Goal: Information Seeking & Learning: Learn about a topic

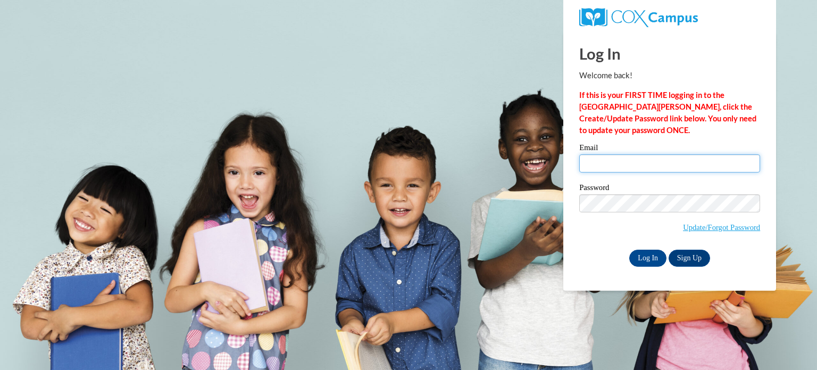
click at [604, 162] on input "Email" at bounding box center [669, 163] width 181 height 18
type input "[EMAIL_ADDRESS][DOMAIN_NAME]"
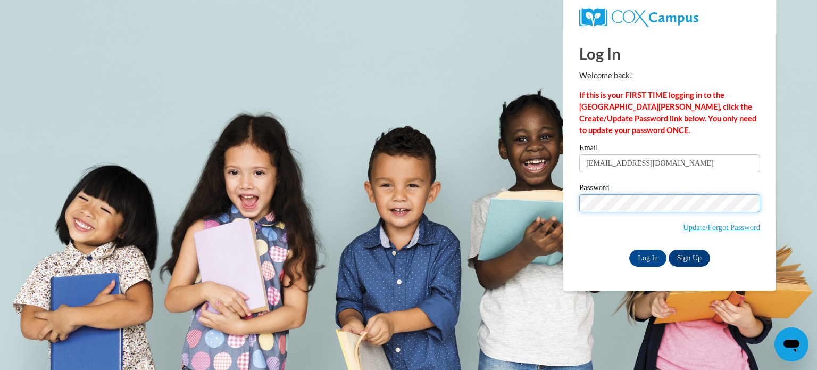
click at [629, 249] on input "Log In" at bounding box center [647, 257] width 37 height 17
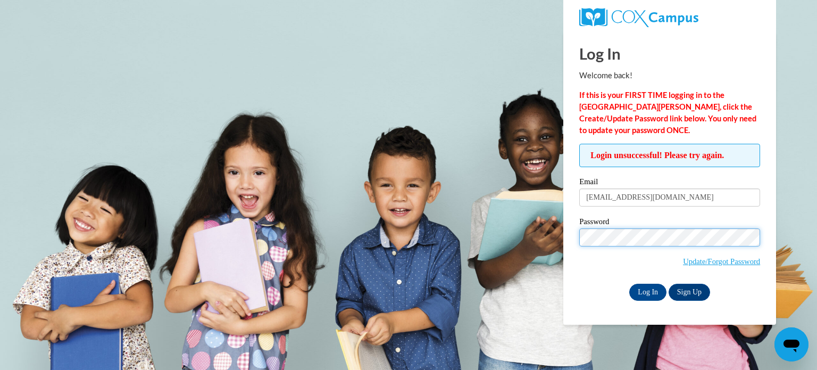
click at [629, 283] on input "Log In" at bounding box center [647, 291] width 37 height 17
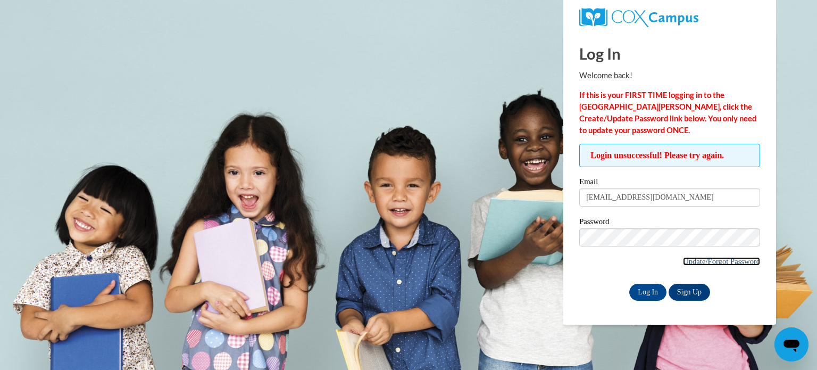
click at [715, 259] on link "Update/Forgot Password" at bounding box center [721, 261] width 77 height 9
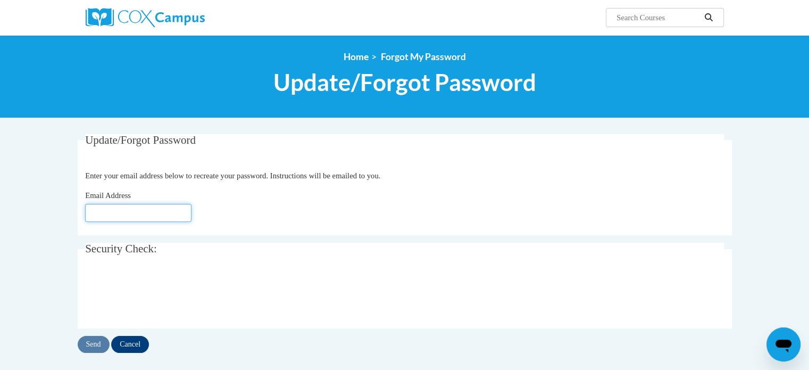
click at [147, 221] on input "Email Address" at bounding box center [138, 213] width 106 height 18
type input "[EMAIL_ADDRESS][DOMAIN_NAME]"
click at [87, 344] on input "Send" at bounding box center [94, 344] width 32 height 17
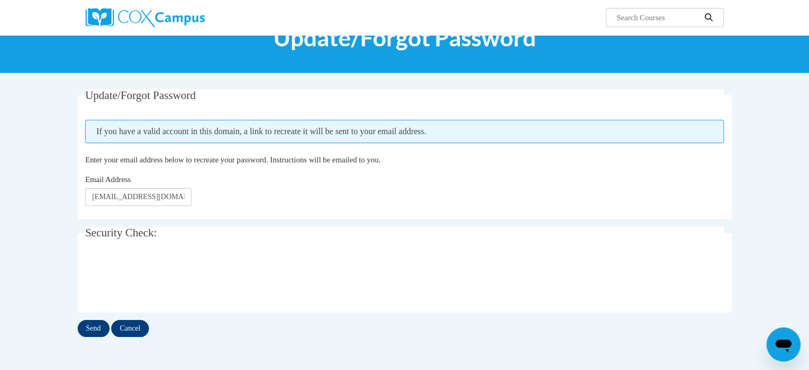
scroll to position [47, 0]
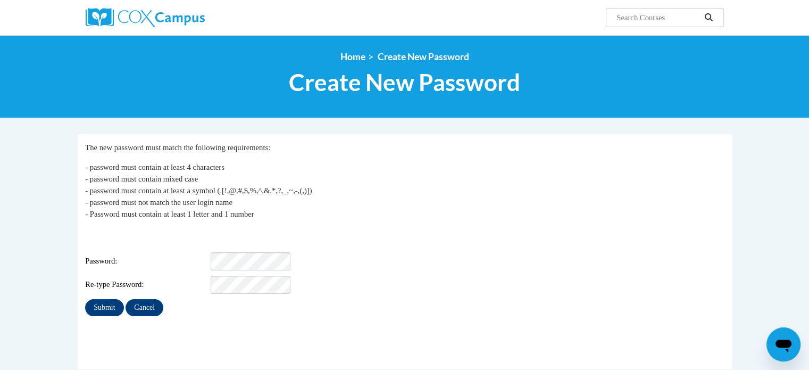
click at [232, 244] on div "Login: tdoherty@kusd.edu Password: Re-type Password:" at bounding box center [404, 261] width 639 height 66
click at [93, 300] on input "Submit" at bounding box center [104, 307] width 38 height 17
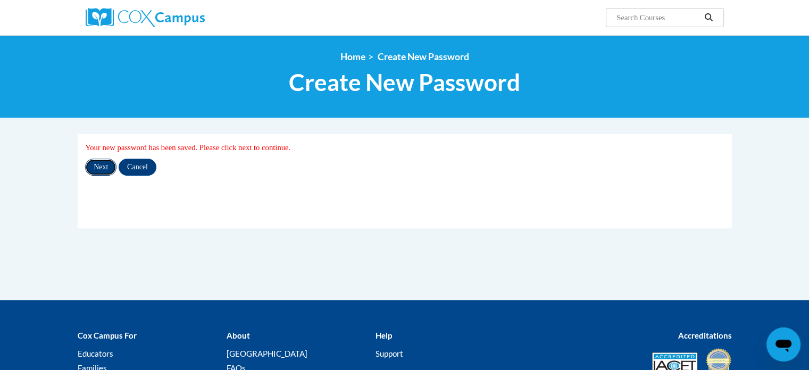
click at [99, 168] on input "Next" at bounding box center [100, 166] width 31 height 17
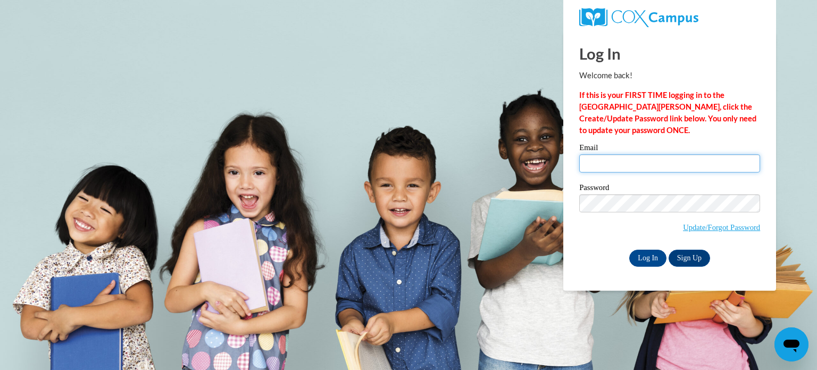
click at [616, 169] on input "Email" at bounding box center [669, 163] width 181 height 18
type input "tdoherty@kusd.edu"
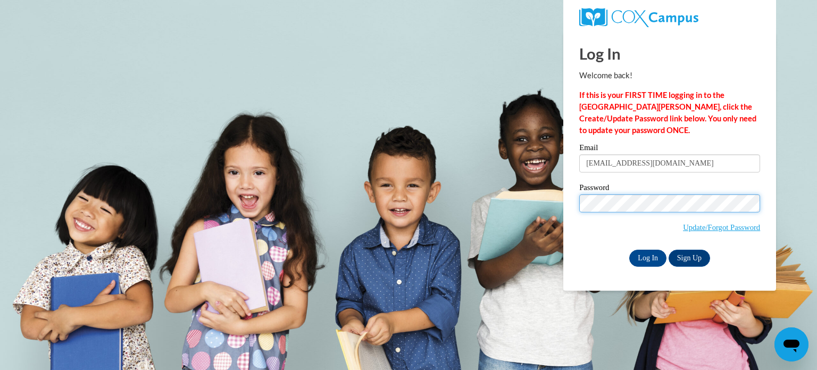
click at [629, 249] on input "Log In" at bounding box center [647, 257] width 37 height 17
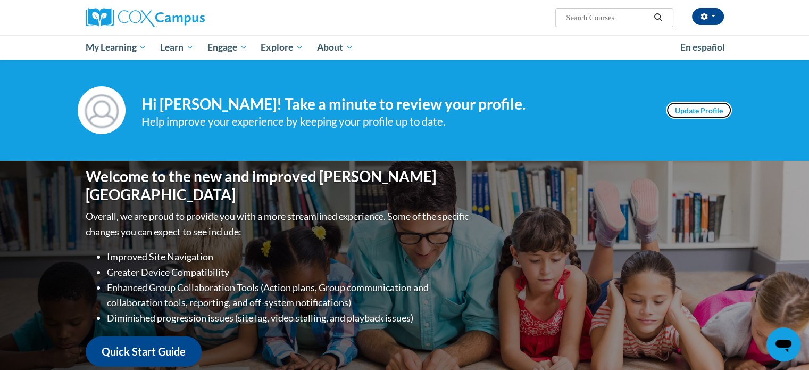
click at [695, 114] on link "Update Profile" at bounding box center [699, 110] width 66 height 17
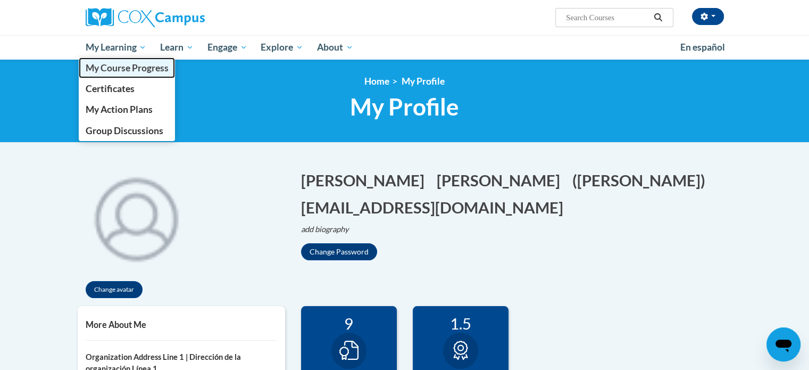
click at [129, 65] on span "My Course Progress" at bounding box center [126, 67] width 83 height 11
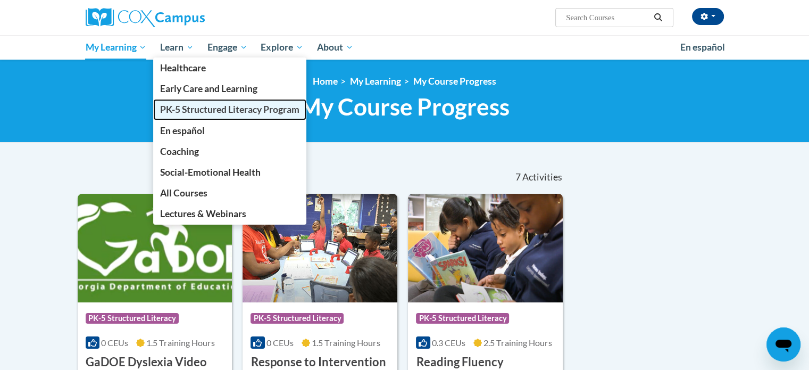
click at [258, 113] on span "PK-5 Structured Literacy Program" at bounding box center [229, 109] width 139 height 11
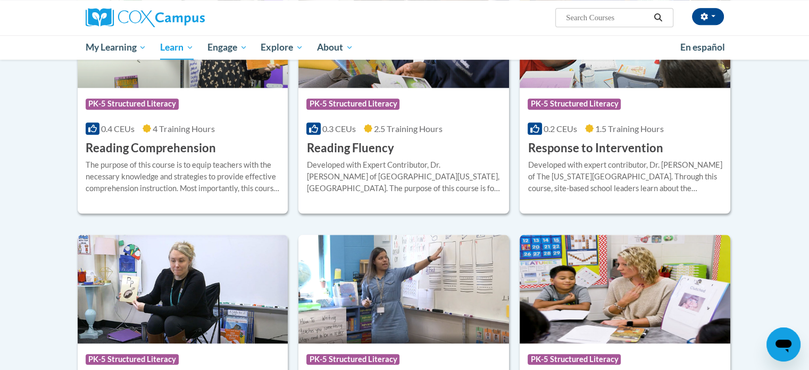
scroll to position [972, 0]
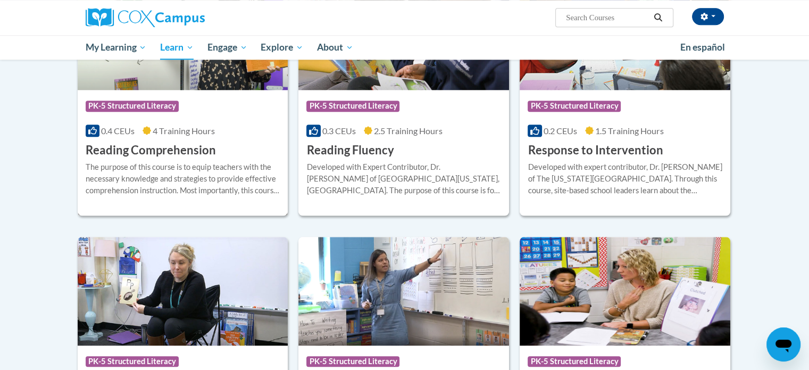
click at [194, 148] on h3 "Reading Comprehension" at bounding box center [151, 150] width 130 height 16
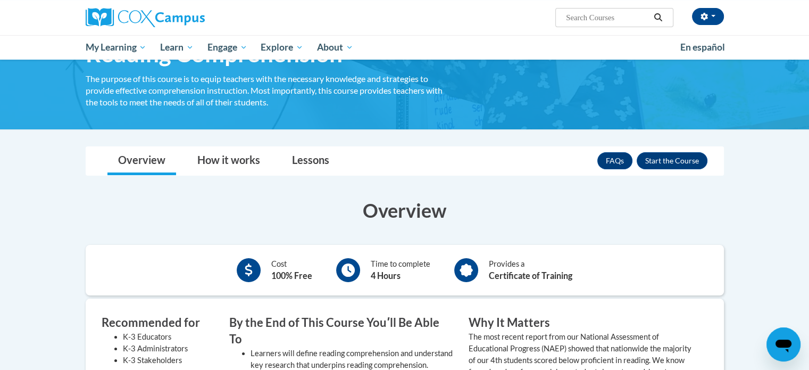
scroll to position [70, 0]
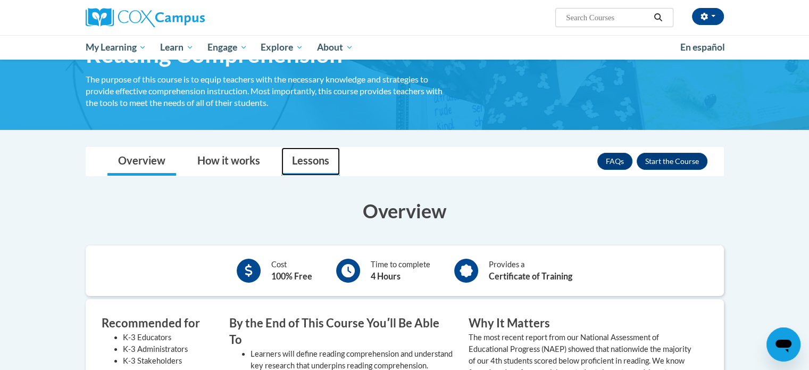
click at [309, 165] on link "Lessons" at bounding box center [310, 161] width 59 height 28
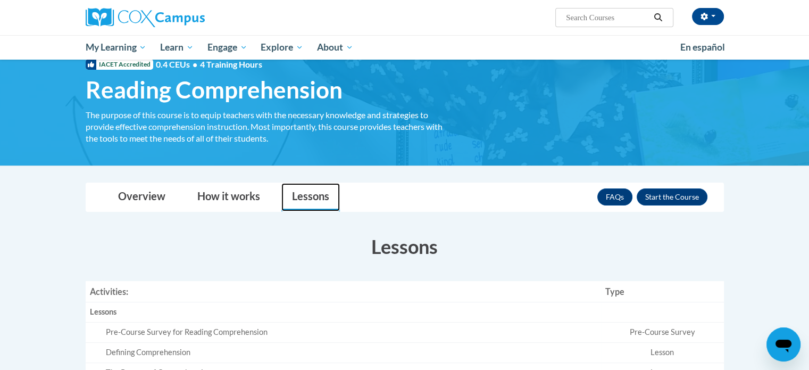
scroll to position [0, 0]
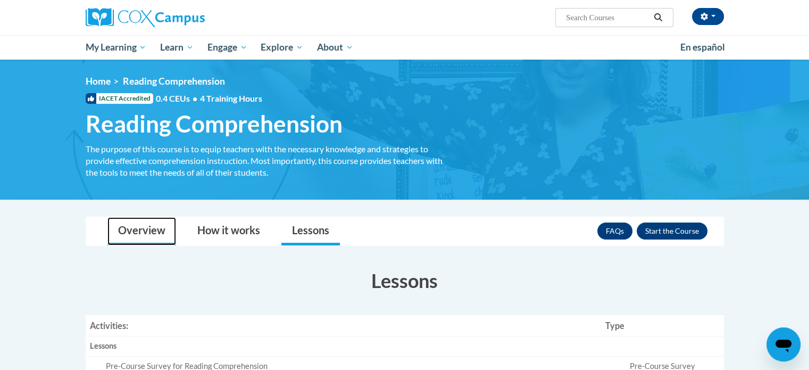
click at [139, 229] on link "Overview" at bounding box center [141, 231] width 69 height 28
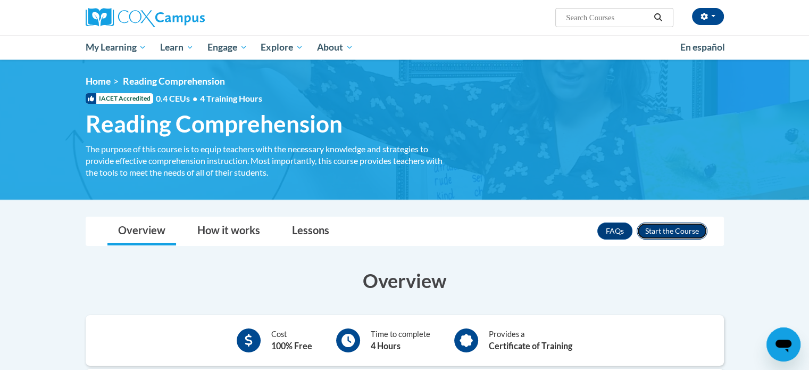
click at [669, 231] on button "Enroll" at bounding box center [672, 230] width 71 height 17
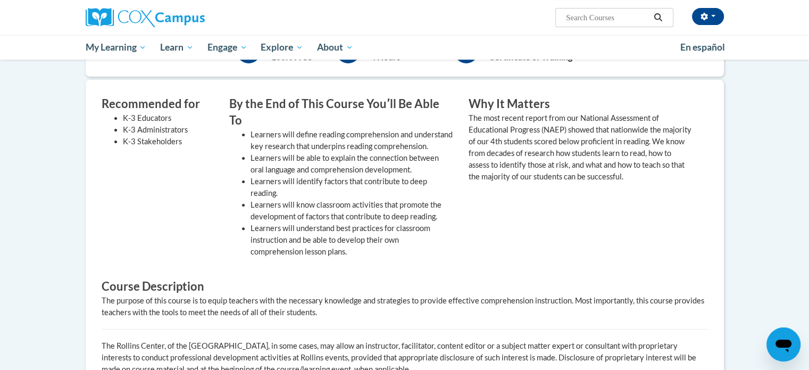
scroll to position [343, 0]
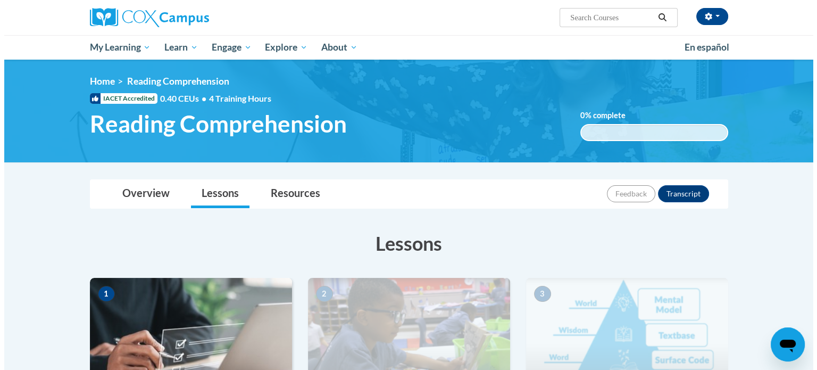
scroll to position [220, 0]
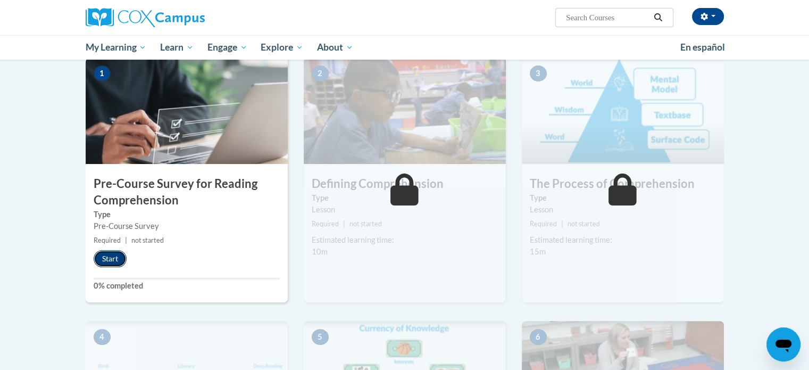
click at [111, 254] on button "Start" at bounding box center [110, 258] width 33 height 17
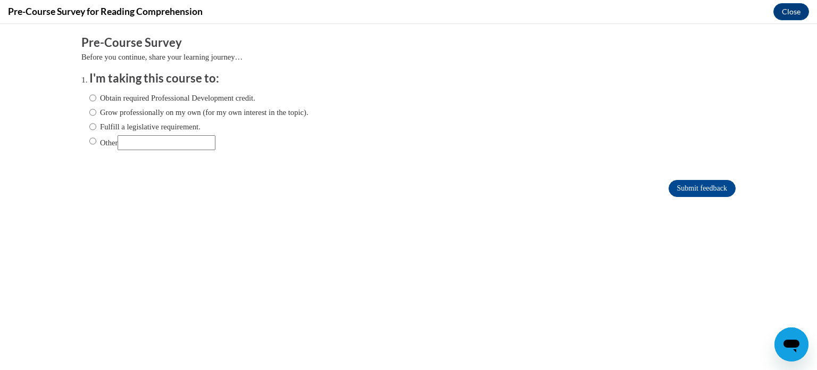
scroll to position [0, 0]
click at [151, 124] on label "Fulfill a legislative requirement." at bounding box center [144, 127] width 111 height 12
click at [96, 124] on input "Fulfill a legislative requirement." at bounding box center [92, 127] width 7 height 12
radio input "true"
click at [149, 124] on label "Fulfill a legislative requirement." at bounding box center [144, 127] width 111 height 12
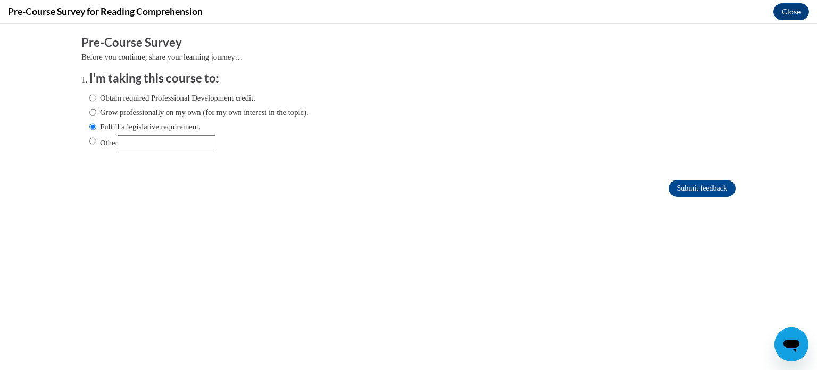
click at [96, 124] on input "Fulfill a legislative requirement." at bounding box center [92, 127] width 7 height 12
click at [139, 96] on label "Obtain required Professional Development credit." at bounding box center [172, 98] width 166 height 12
click at [96, 96] on input "Obtain required Professional Development credit." at bounding box center [92, 98] width 7 height 12
radio input "true"
click at [707, 188] on input "Submit feedback" at bounding box center [702, 188] width 67 height 17
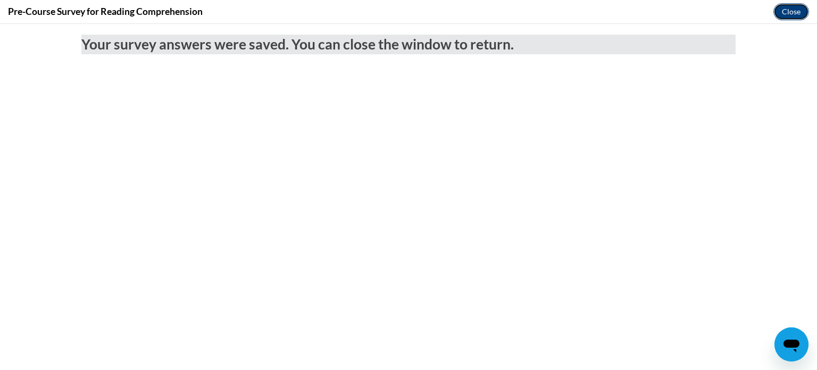
click at [785, 10] on button "Close" at bounding box center [791, 11] width 36 height 17
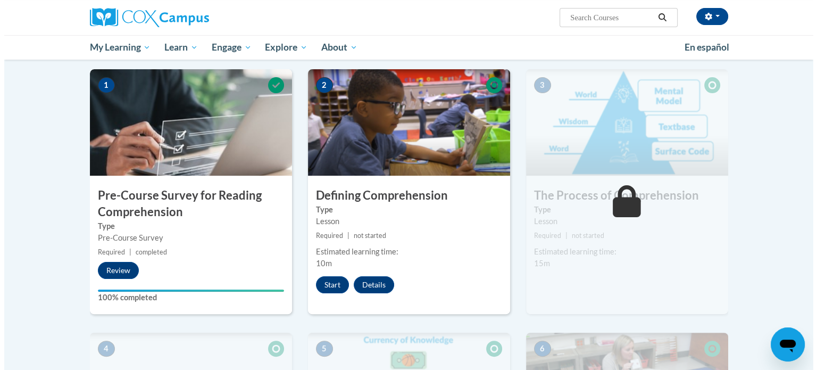
scroll to position [208, 0]
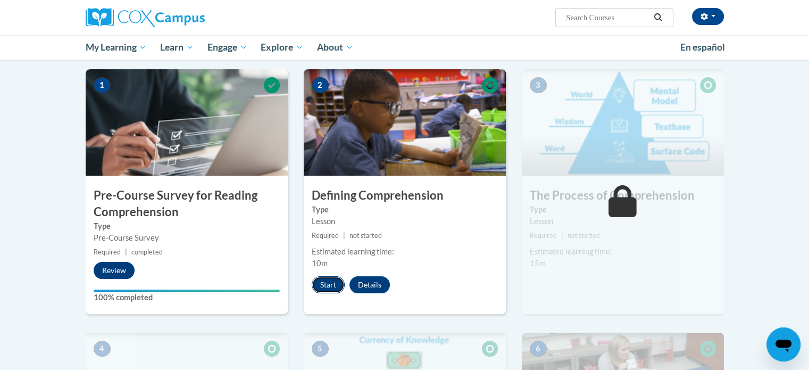
click at [316, 287] on button "Start" at bounding box center [328, 284] width 33 height 17
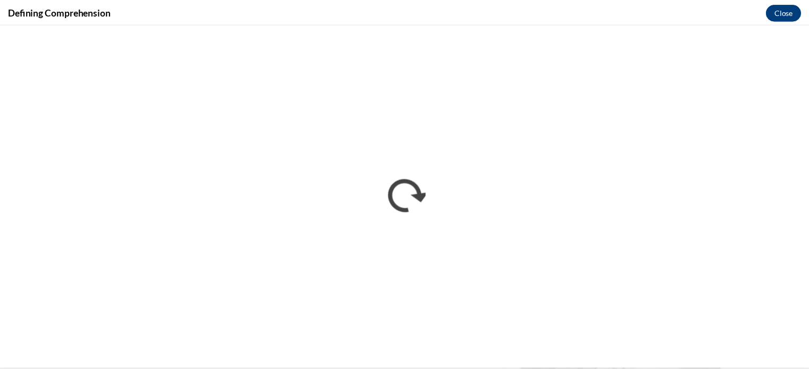
scroll to position [0, 0]
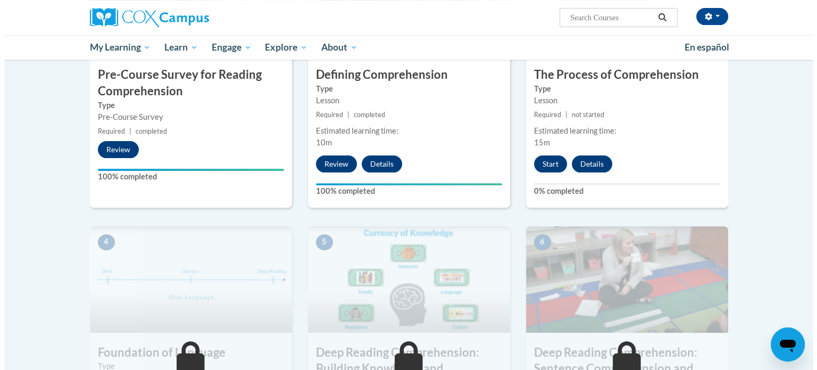
scroll to position [319, 0]
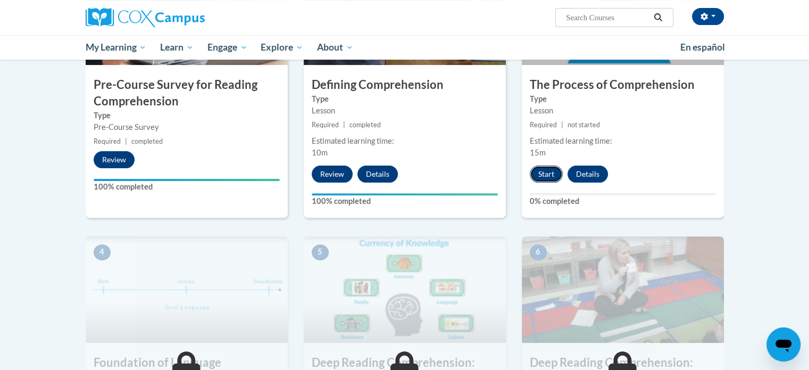
click at [545, 168] on button "Start" at bounding box center [546, 173] width 33 height 17
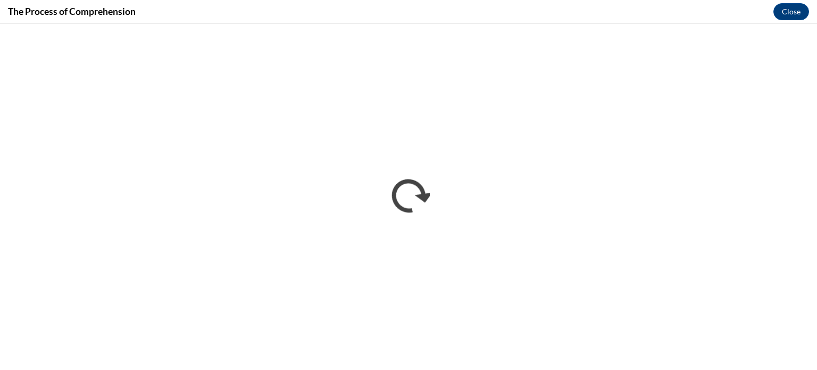
scroll to position [0, 0]
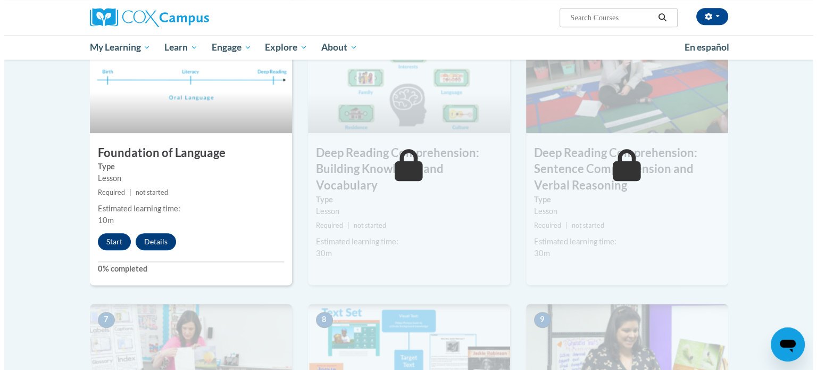
scroll to position [529, 0]
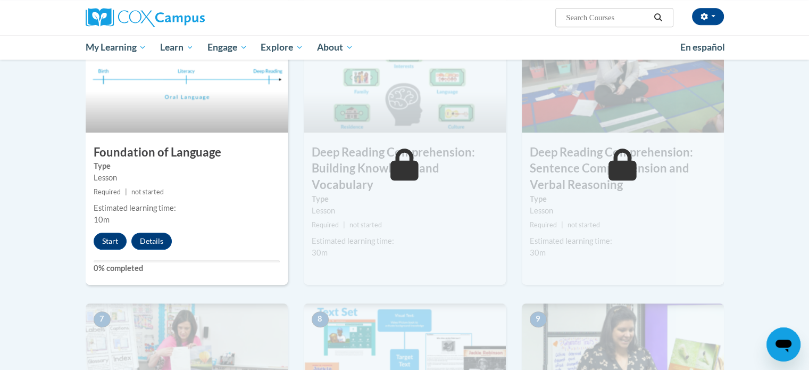
click at [274, 247] on div "4 Foundation of Language Type Lesson Required | not started Estimated learning …" at bounding box center [187, 155] width 202 height 258
click at [108, 244] on button "Start" at bounding box center [110, 240] width 33 height 17
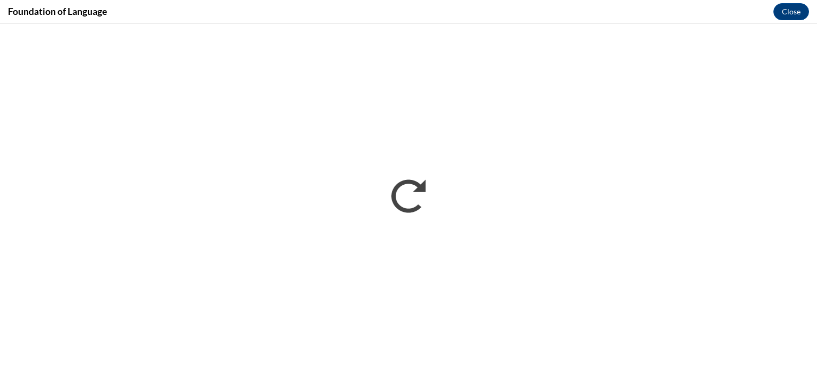
scroll to position [0, 0]
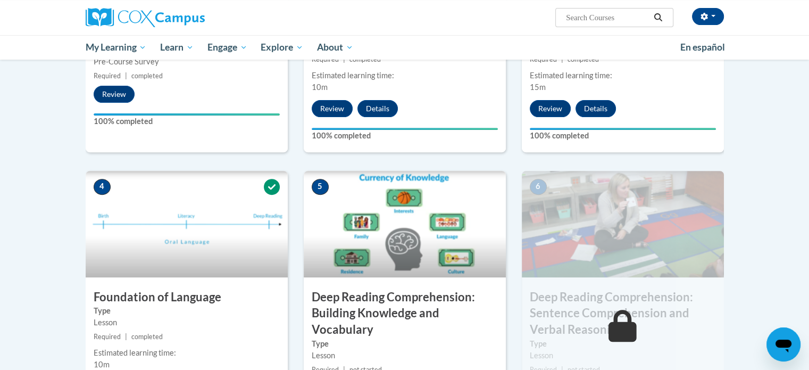
scroll to position [387, 0]
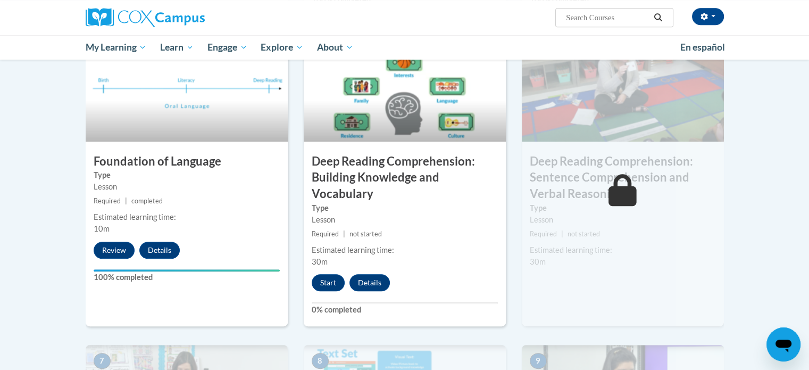
drag, startPoint x: 0, startPoint y: 0, endPoint x: 757, endPoint y: 68, distance: 760.4
click at [757, 68] on body "Thomas Doherty (America/Chicago UTC-05:00) My Profile Inbox My Transcripts Log …" at bounding box center [404, 293] width 809 height 1626
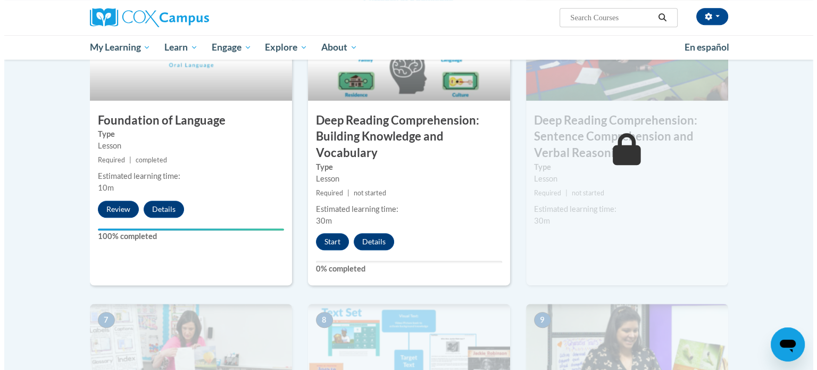
scroll to position [546, 0]
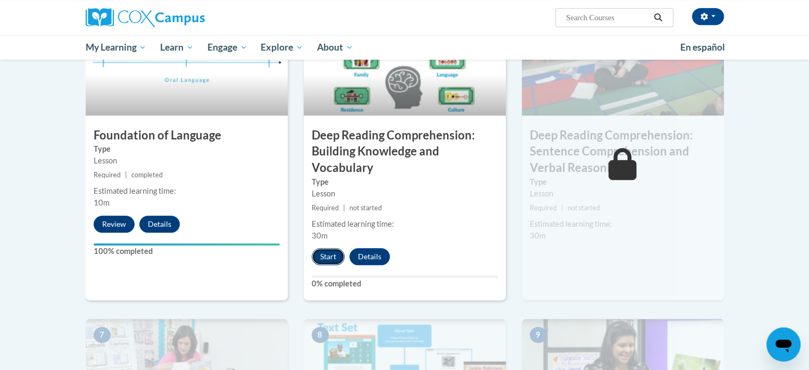
click at [328, 257] on button "Start" at bounding box center [328, 256] width 33 height 17
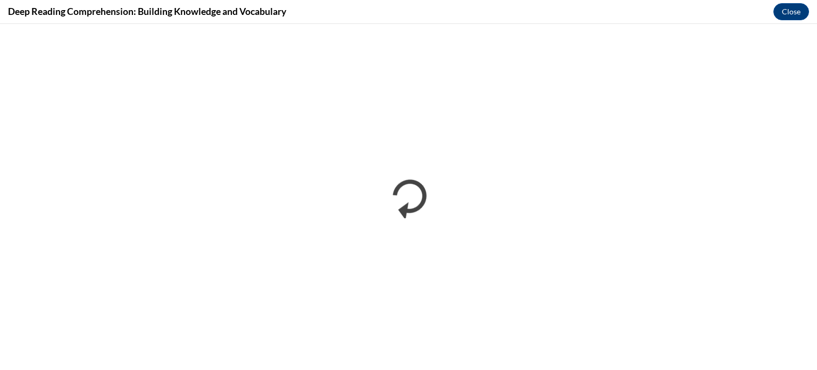
scroll to position [0, 0]
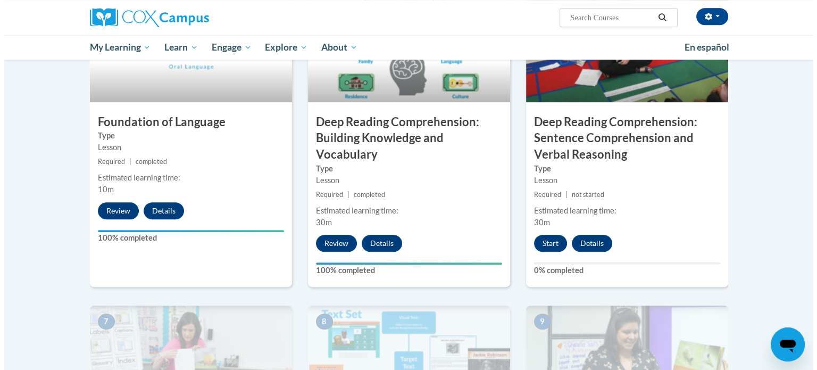
scroll to position [559, 0]
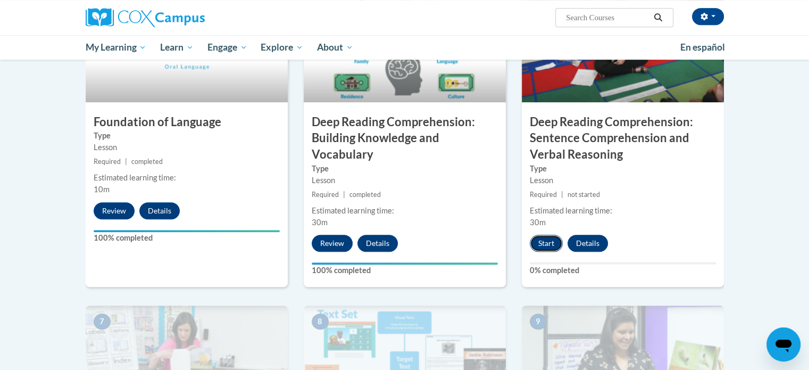
click at [537, 237] on button "Start" at bounding box center [546, 243] width 33 height 17
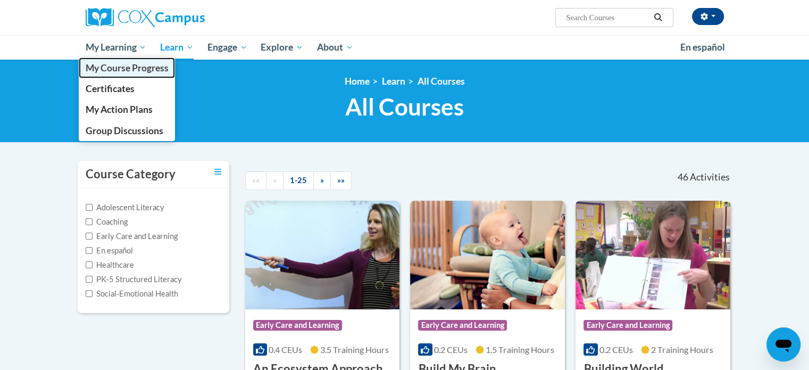
click at [116, 67] on span "My Course Progress" at bounding box center [126, 67] width 83 height 11
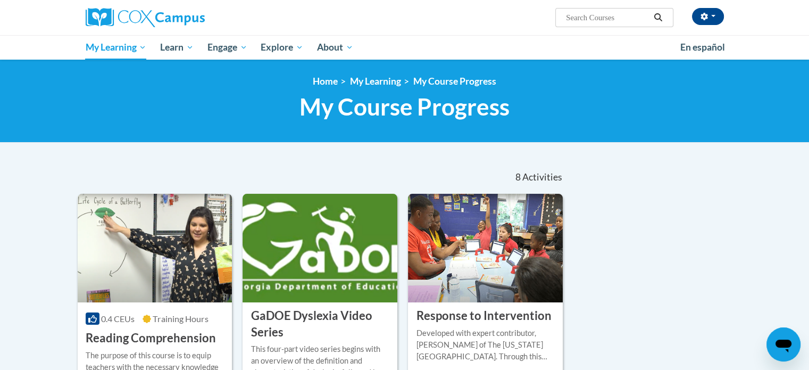
scroll to position [93, 0]
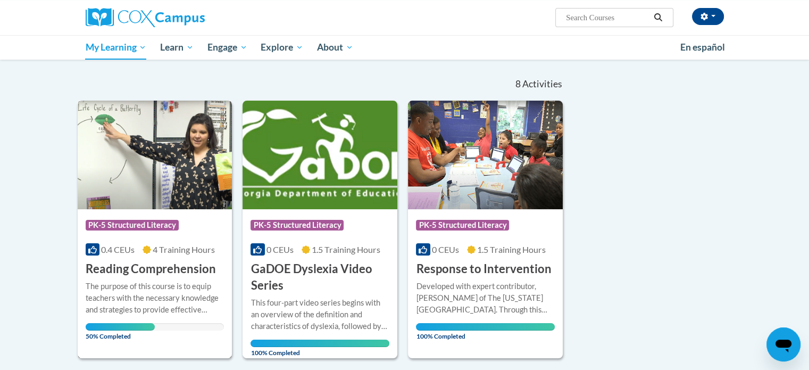
click at [155, 247] on span "4 Training Hours" at bounding box center [184, 249] width 62 height 10
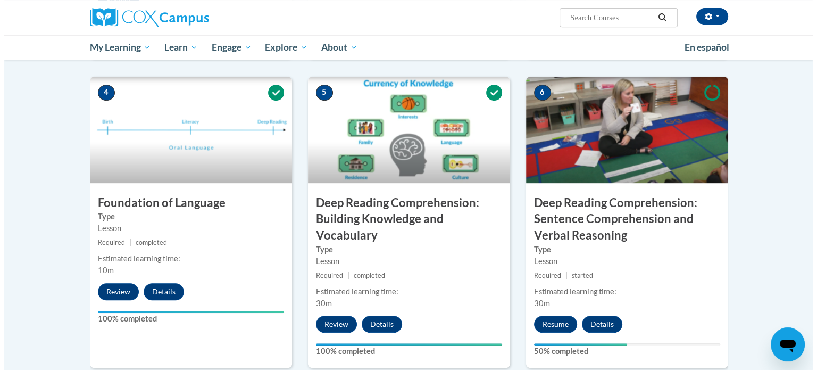
scroll to position [574, 0]
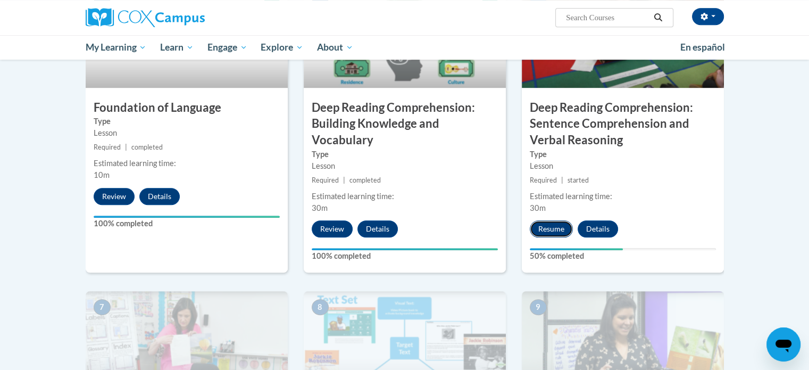
click at [549, 227] on button "Resume" at bounding box center [551, 228] width 43 height 17
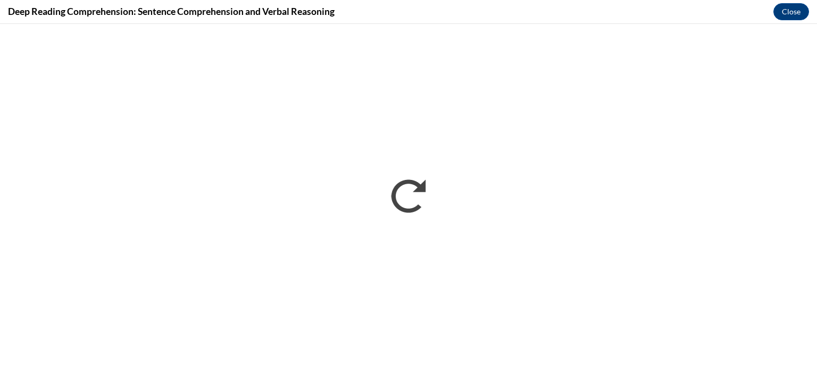
scroll to position [0, 0]
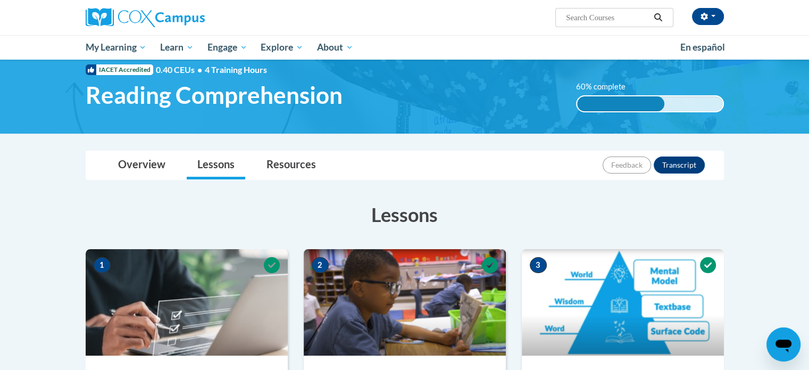
scroll to position [28, 0]
